Goal: Task Accomplishment & Management: Manage account settings

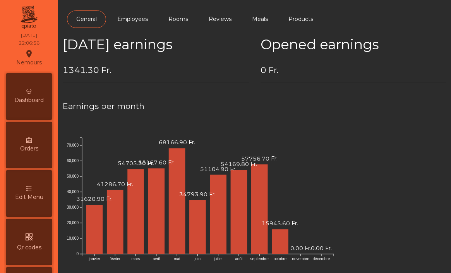
click at [37, 94] on div "Dashboard" at bounding box center [29, 96] width 47 height 47
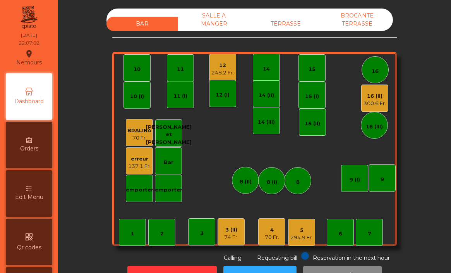
click at [143, 156] on div "erreur" at bounding box center [139, 159] width 22 height 8
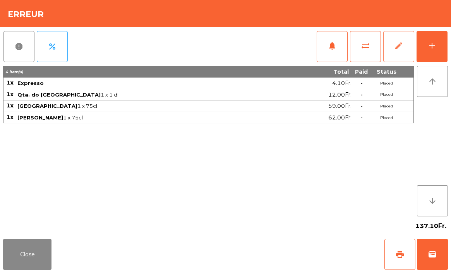
click at [403, 52] on button "edit" at bounding box center [399, 46] width 31 height 31
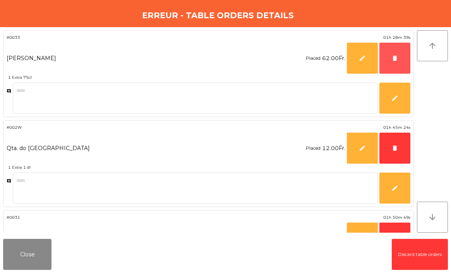
click at [403, 52] on button "delete" at bounding box center [395, 58] width 31 height 31
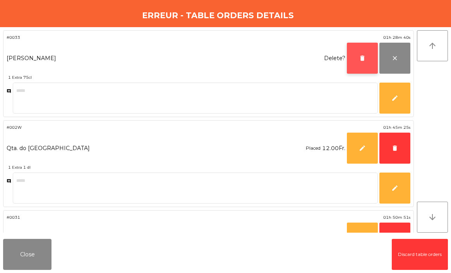
click at [361, 61] on span "delete" at bounding box center [362, 58] width 7 height 7
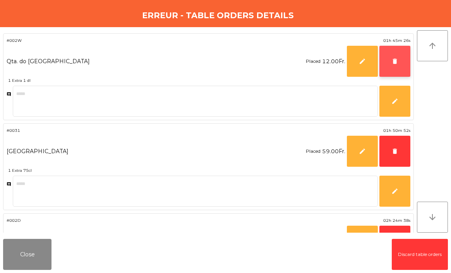
click at [405, 62] on button "delete" at bounding box center [395, 61] width 31 height 31
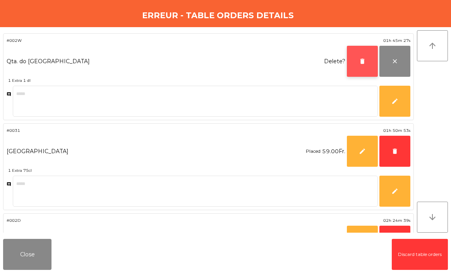
click at [365, 60] on span "delete" at bounding box center [362, 61] width 7 height 7
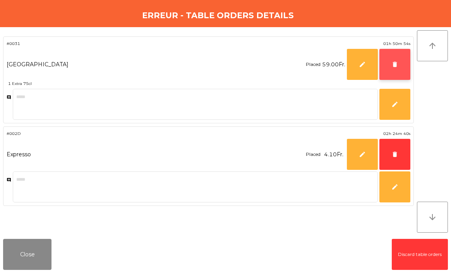
click at [392, 62] on span "delete" at bounding box center [395, 64] width 7 height 7
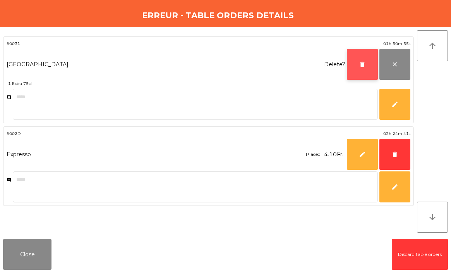
click at [371, 62] on button "delete" at bounding box center [362, 64] width 31 height 31
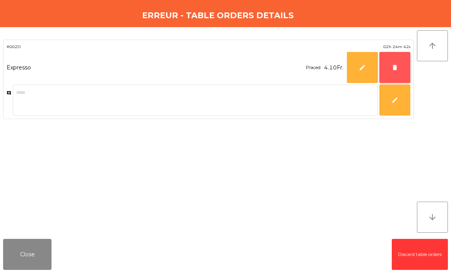
click at [403, 70] on button "delete" at bounding box center [395, 67] width 31 height 31
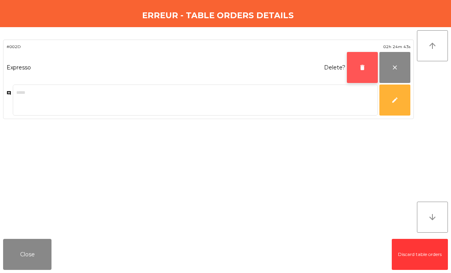
click at [372, 70] on button "delete" at bounding box center [362, 67] width 31 height 31
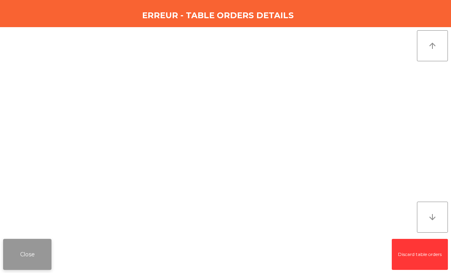
click at [32, 251] on button "Close" at bounding box center [27, 254] width 48 height 31
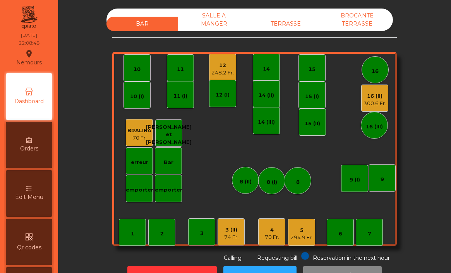
scroll to position [386, 0]
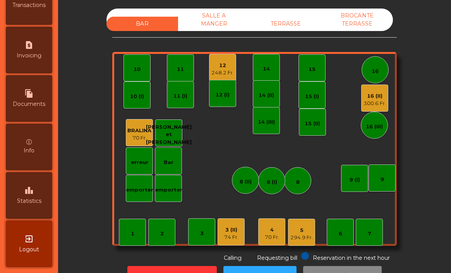
click at [26, 199] on span "Statistics" at bounding box center [29, 201] width 24 height 8
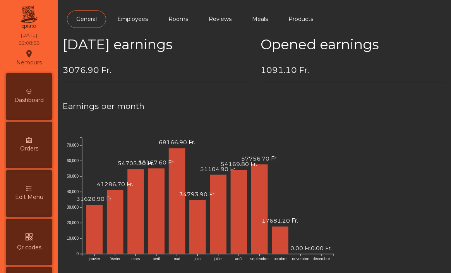
click at [43, 99] on span "Dashboard" at bounding box center [28, 100] width 29 height 8
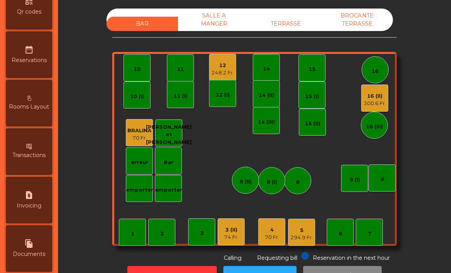
scroll to position [386, 0]
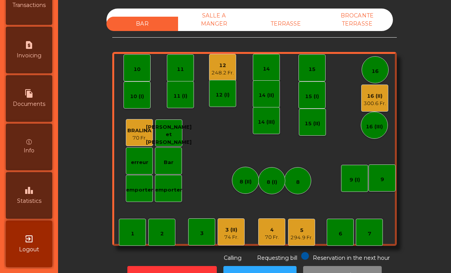
click at [224, 75] on div "248.2 Fr." at bounding box center [223, 73] width 22 height 8
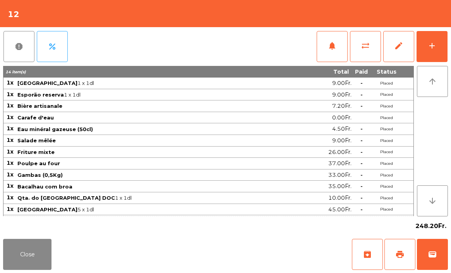
scroll to position [22, 0]
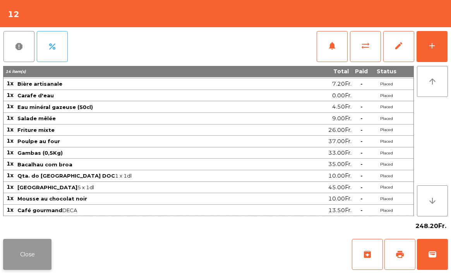
click at [23, 243] on button "Close" at bounding box center [27, 254] width 48 height 31
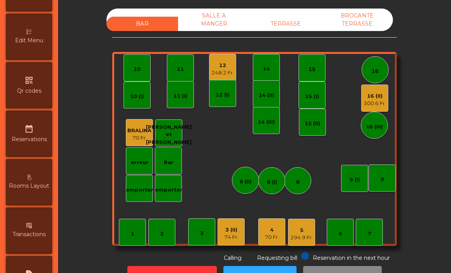
scroll to position [386, 0]
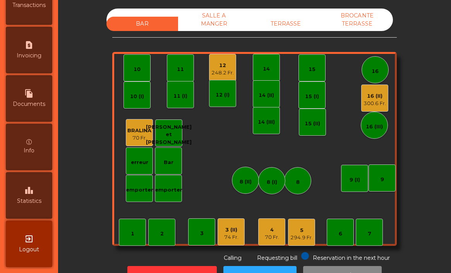
click at [26, 191] on icon "leaderboard" at bounding box center [28, 190] width 9 height 9
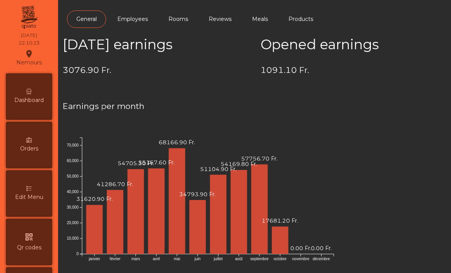
click at [34, 99] on span "Dashboard" at bounding box center [28, 100] width 29 height 8
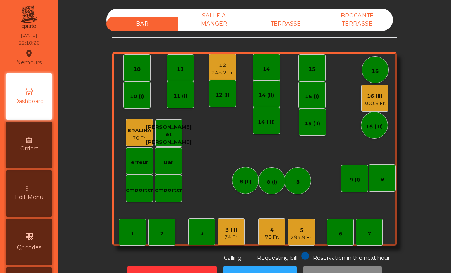
click at [220, 26] on div "SALLE A MANGER" at bounding box center [214, 20] width 72 height 22
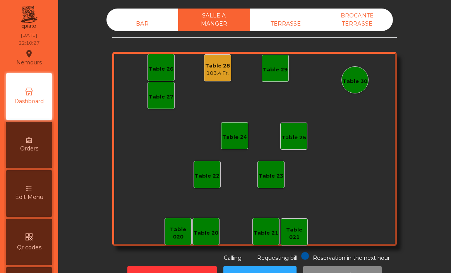
click at [218, 66] on div "Table 28" at bounding box center [217, 66] width 25 height 8
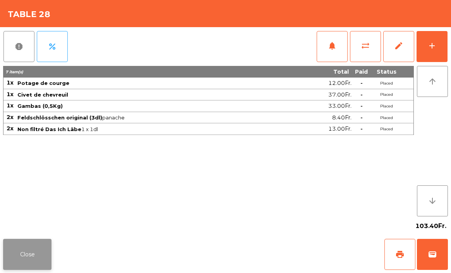
click at [31, 248] on button "Close" at bounding box center [27, 254] width 48 height 31
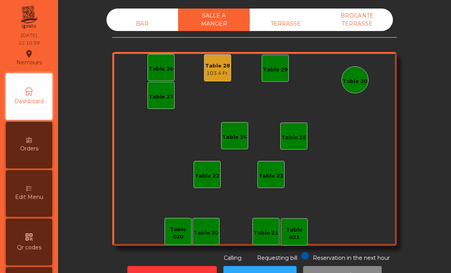
click at [282, 21] on div "TERRASSE" at bounding box center [286, 24] width 72 height 14
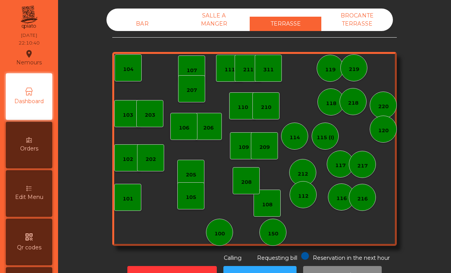
click at [363, 21] on div "BROCANTE TERRASSE" at bounding box center [358, 20] width 72 height 22
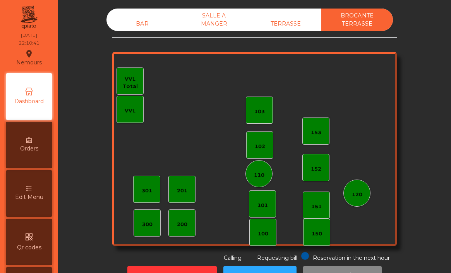
click at [141, 24] on div "BAR" at bounding box center [143, 24] width 72 height 14
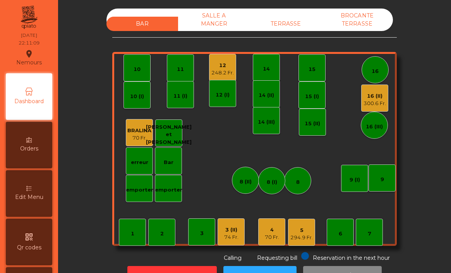
click at [374, 101] on div "300.6 Fr." at bounding box center [375, 104] width 22 height 8
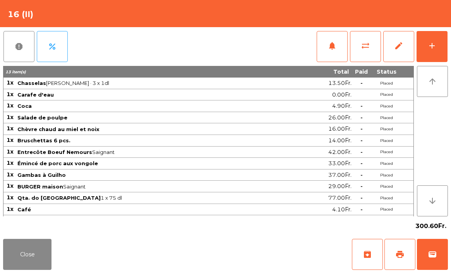
scroll to position [10, 0]
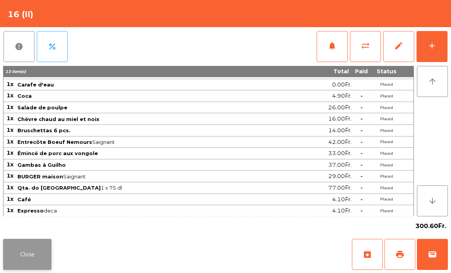
click at [33, 252] on button "Close" at bounding box center [27, 254] width 48 height 31
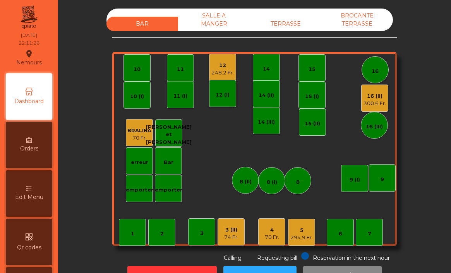
scroll to position [0, 0]
